Goal: Task Accomplishment & Management: Use online tool/utility

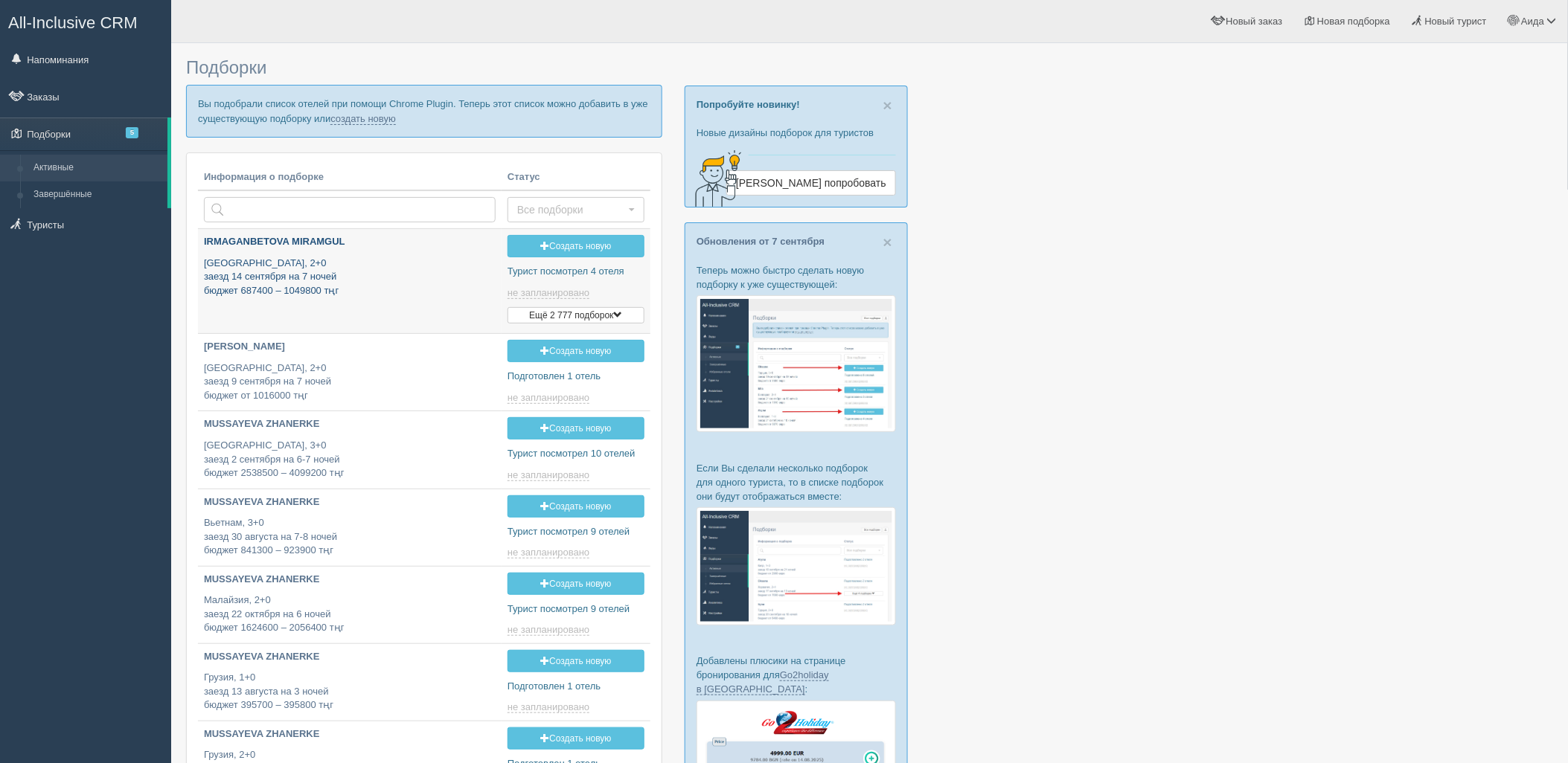
type input "2025-09-11 12:15"
click at [343, 120] on link "создать новую" at bounding box center [363, 118] width 65 height 12
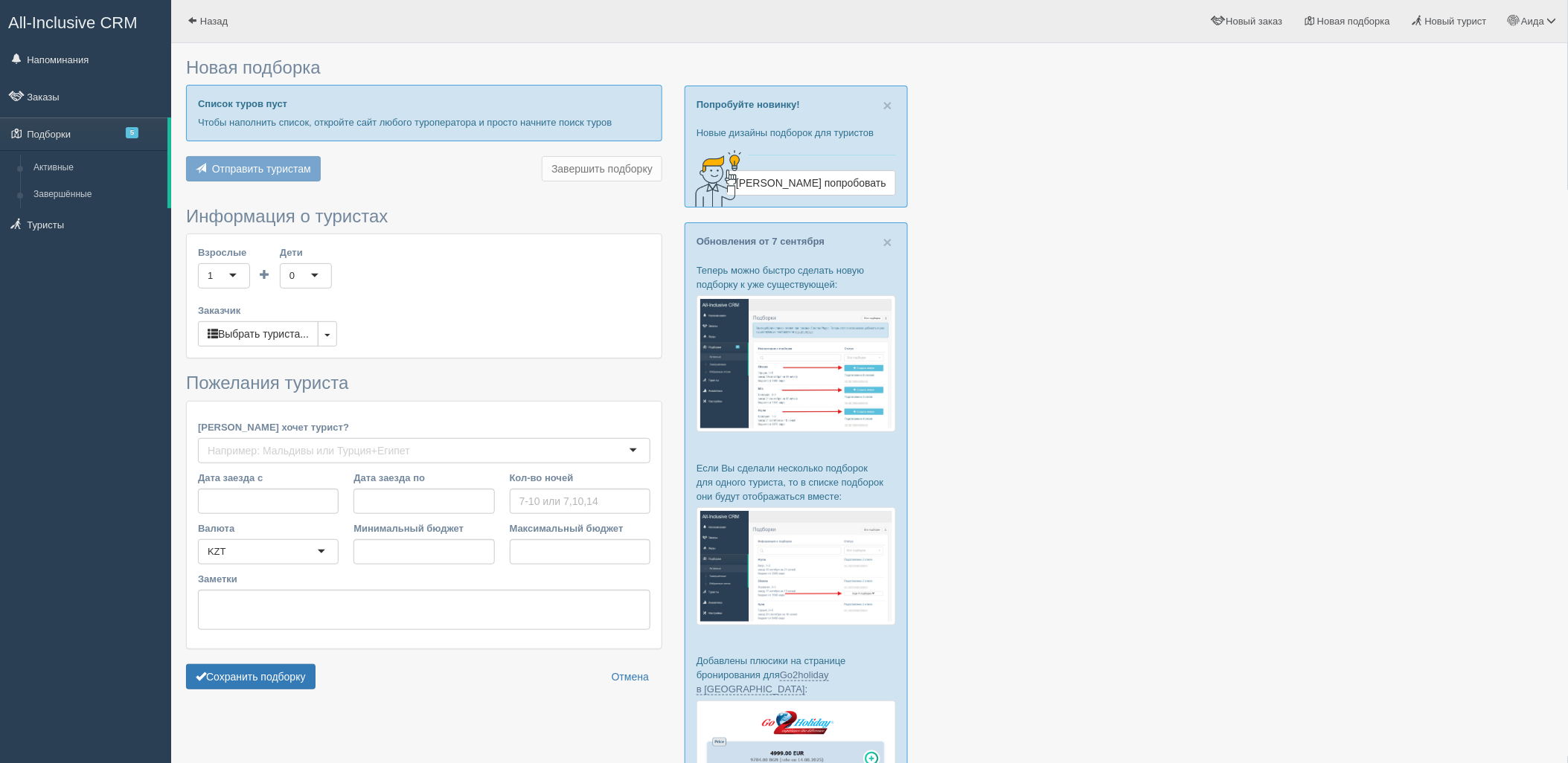
type input "7"
type input "1363900"
type input "1632000"
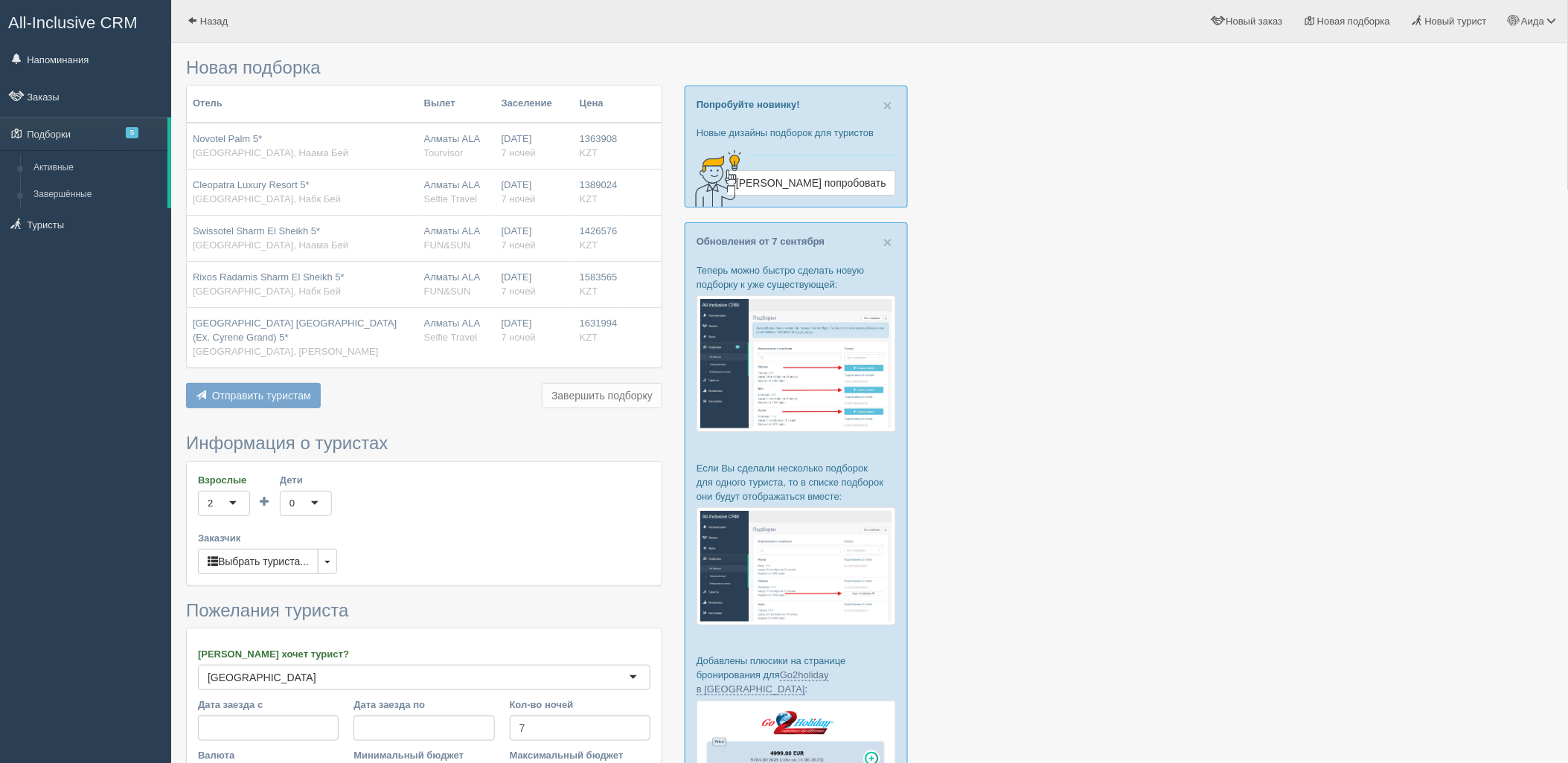
scroll to position [228, 0]
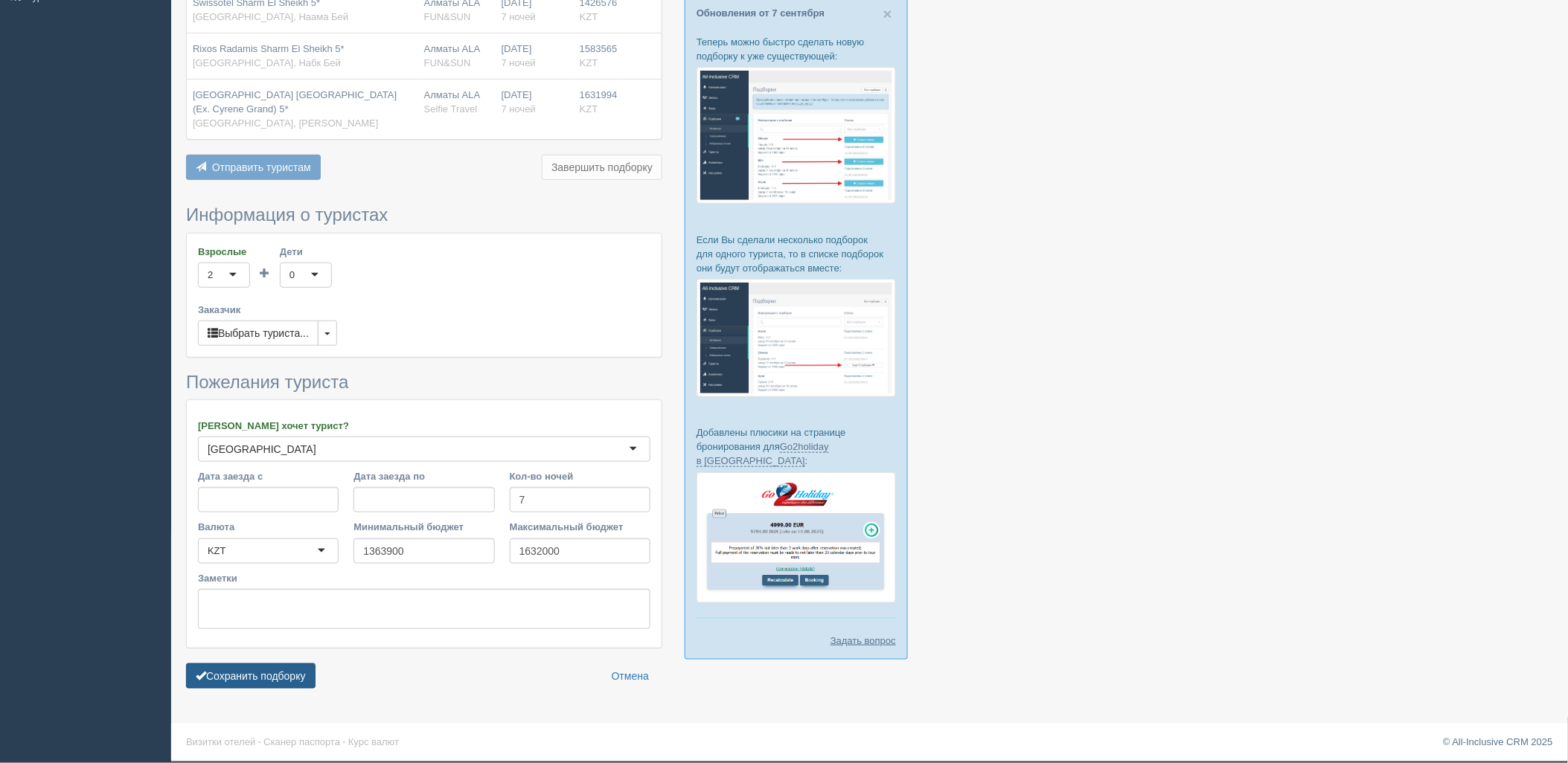
click at [257, 676] on button "Сохранить подборку" at bounding box center [250, 676] width 130 height 26
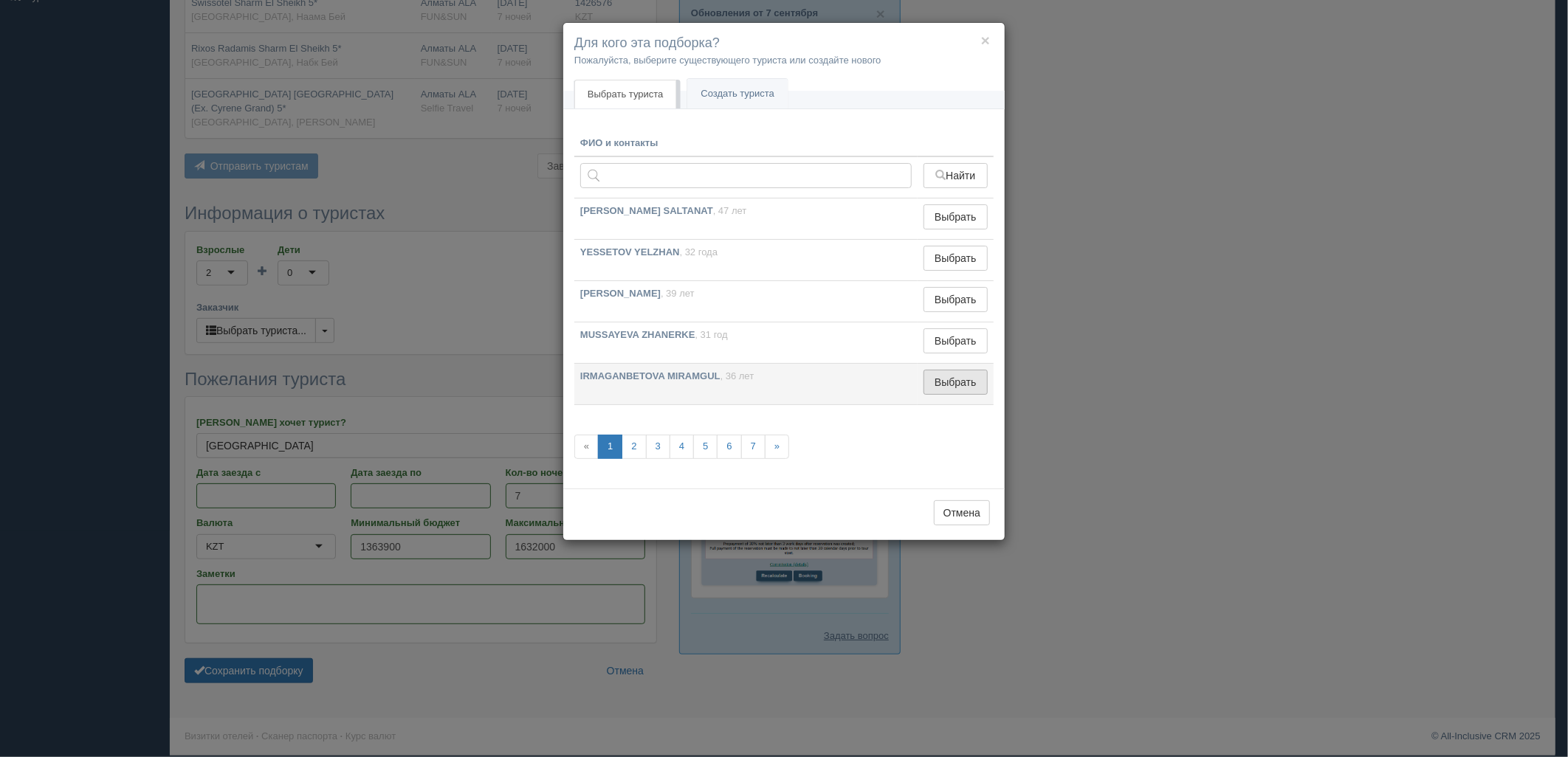
click at [965, 388] on button "Выбрать" at bounding box center [955, 382] width 64 height 25
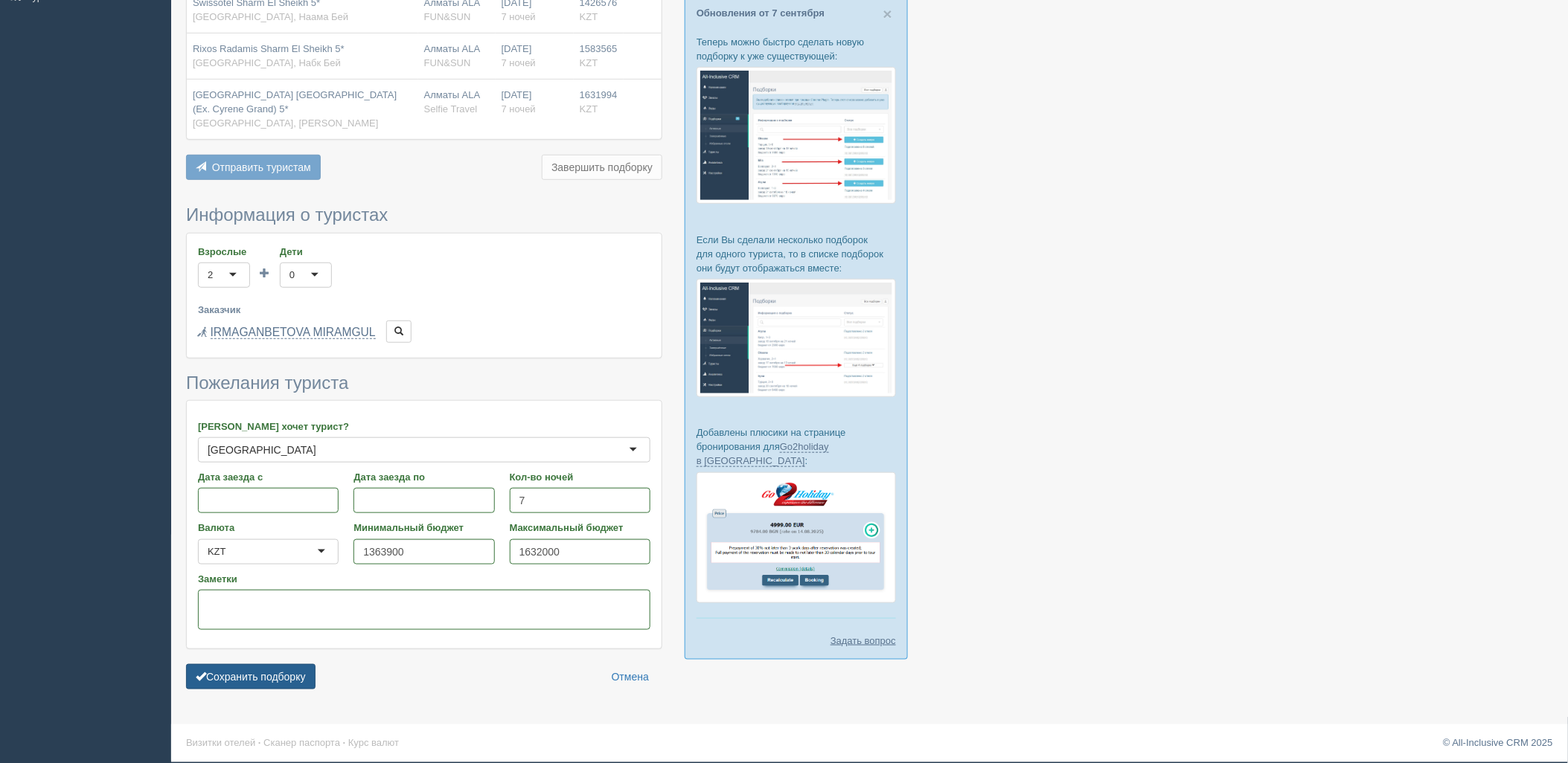
click at [293, 678] on button "Сохранить подборку" at bounding box center [250, 677] width 130 height 26
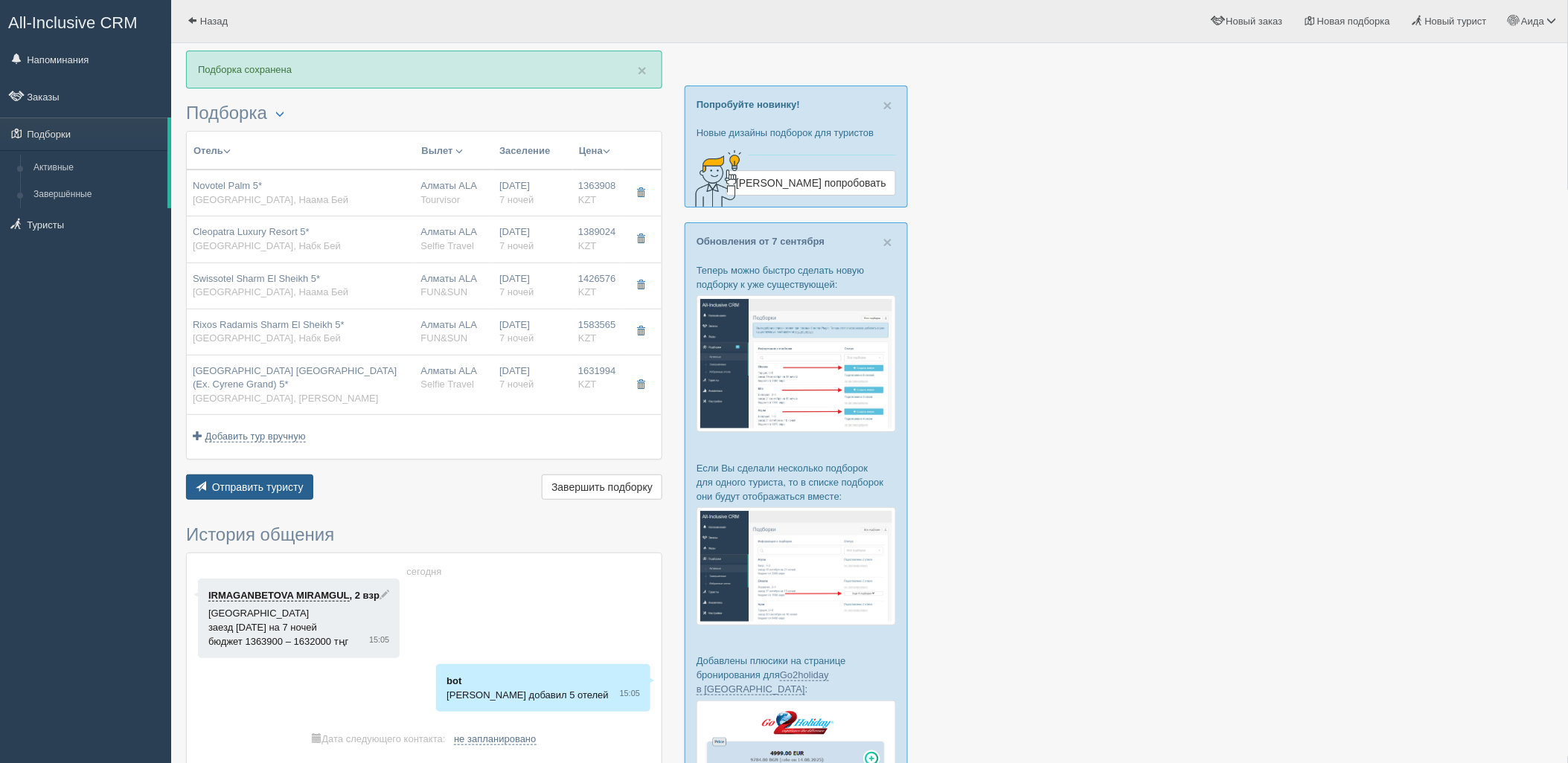
click at [260, 488] on span "Отправить туристу" at bounding box center [258, 488] width 92 height 12
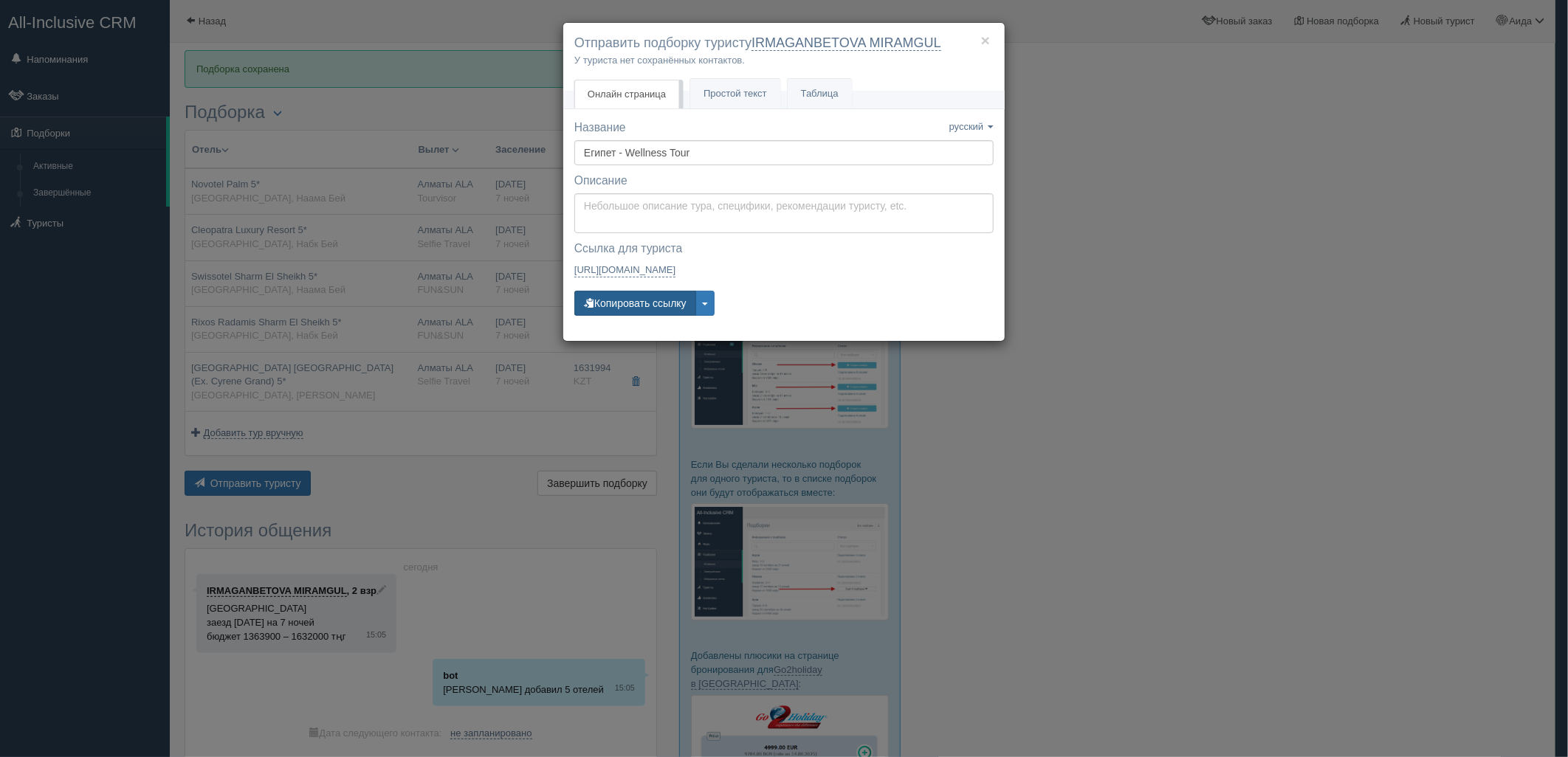
click at [654, 312] on button "Копировать ссылку" at bounding box center [635, 303] width 122 height 25
click at [650, 300] on button "Копировать ссылку" at bounding box center [635, 303] width 122 height 25
